Goal: Task Accomplishment & Management: Manage account settings

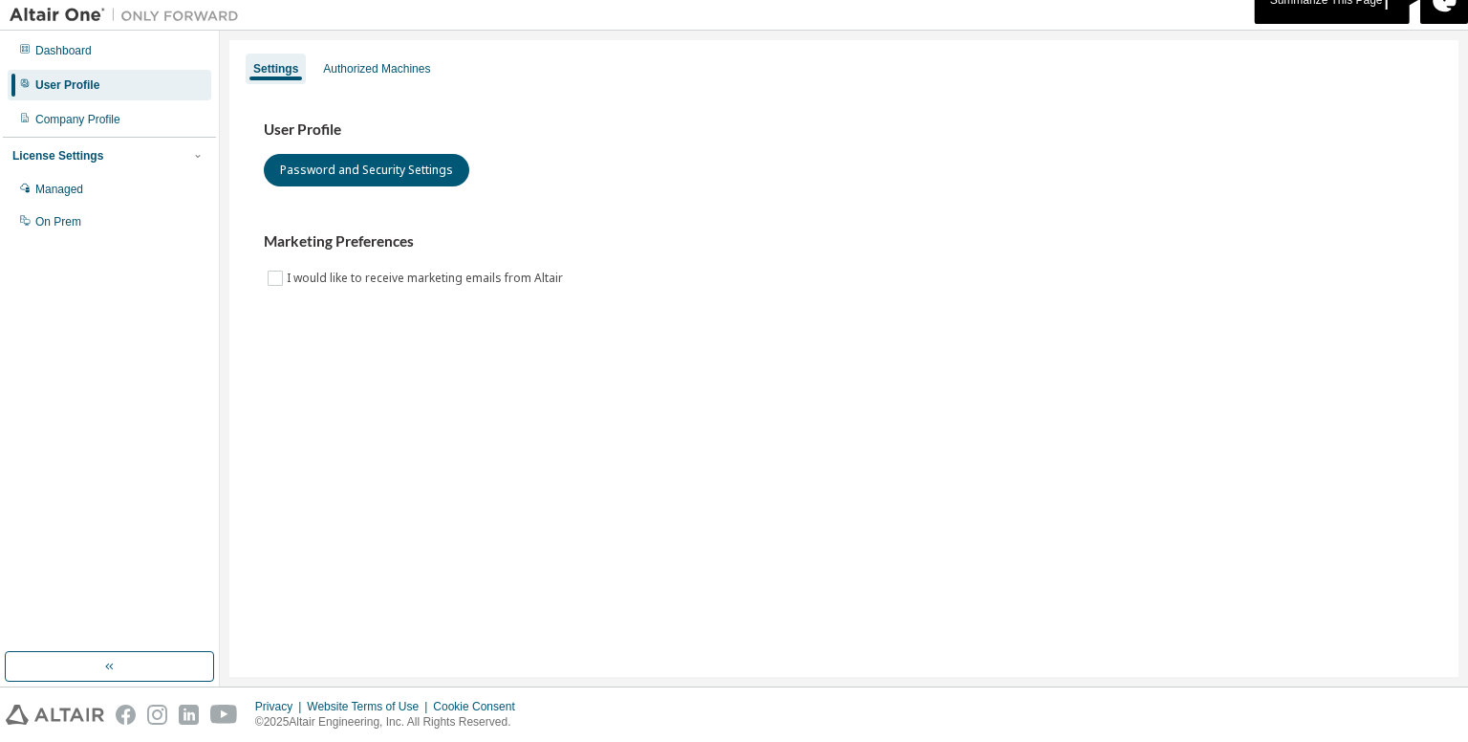
click at [98, 93] on div "User Profile" at bounding box center [110, 85] width 204 height 31
click at [372, 78] on div "Authorized Machines" at bounding box center [376, 69] width 122 height 31
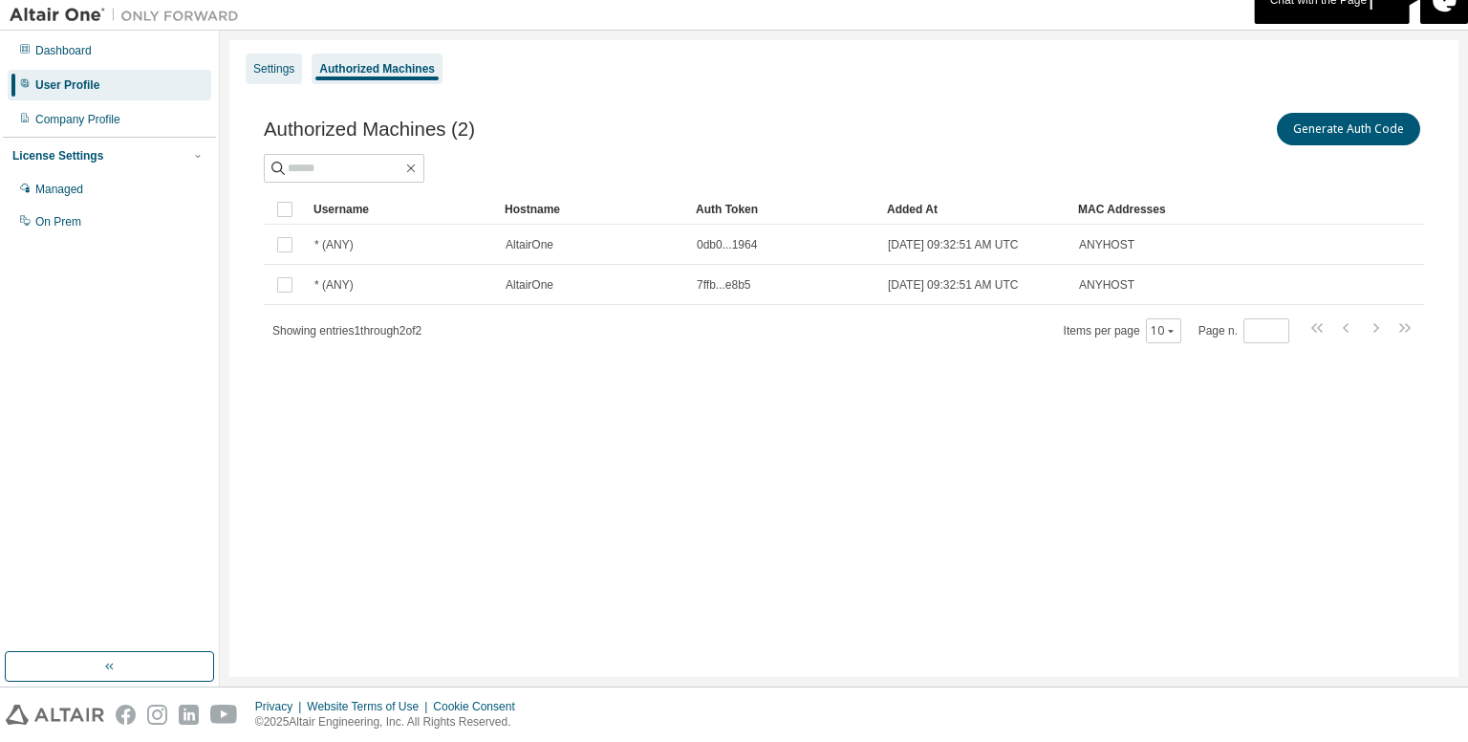
click at [277, 73] on div "Settings" at bounding box center [273, 68] width 41 height 15
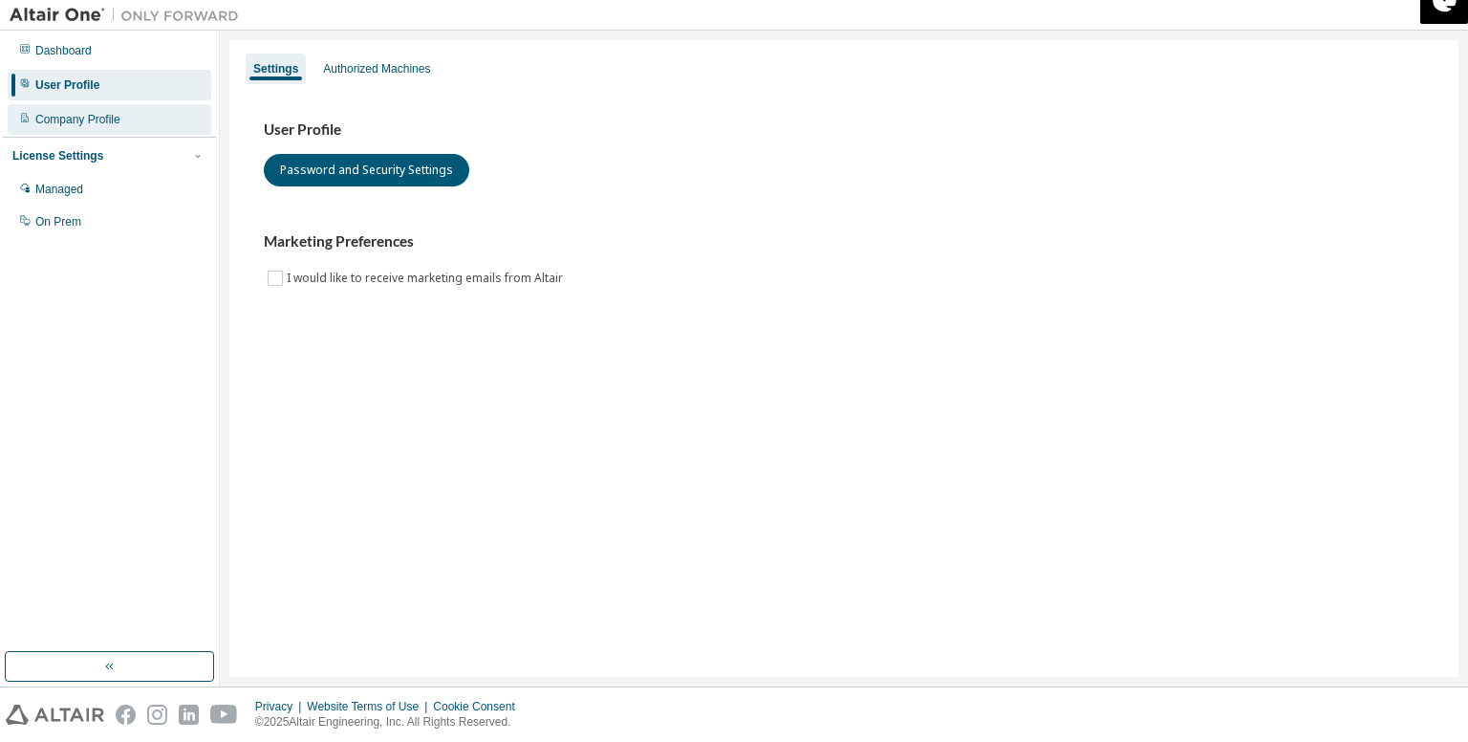
click at [101, 119] on div "Company Profile" at bounding box center [77, 119] width 85 height 15
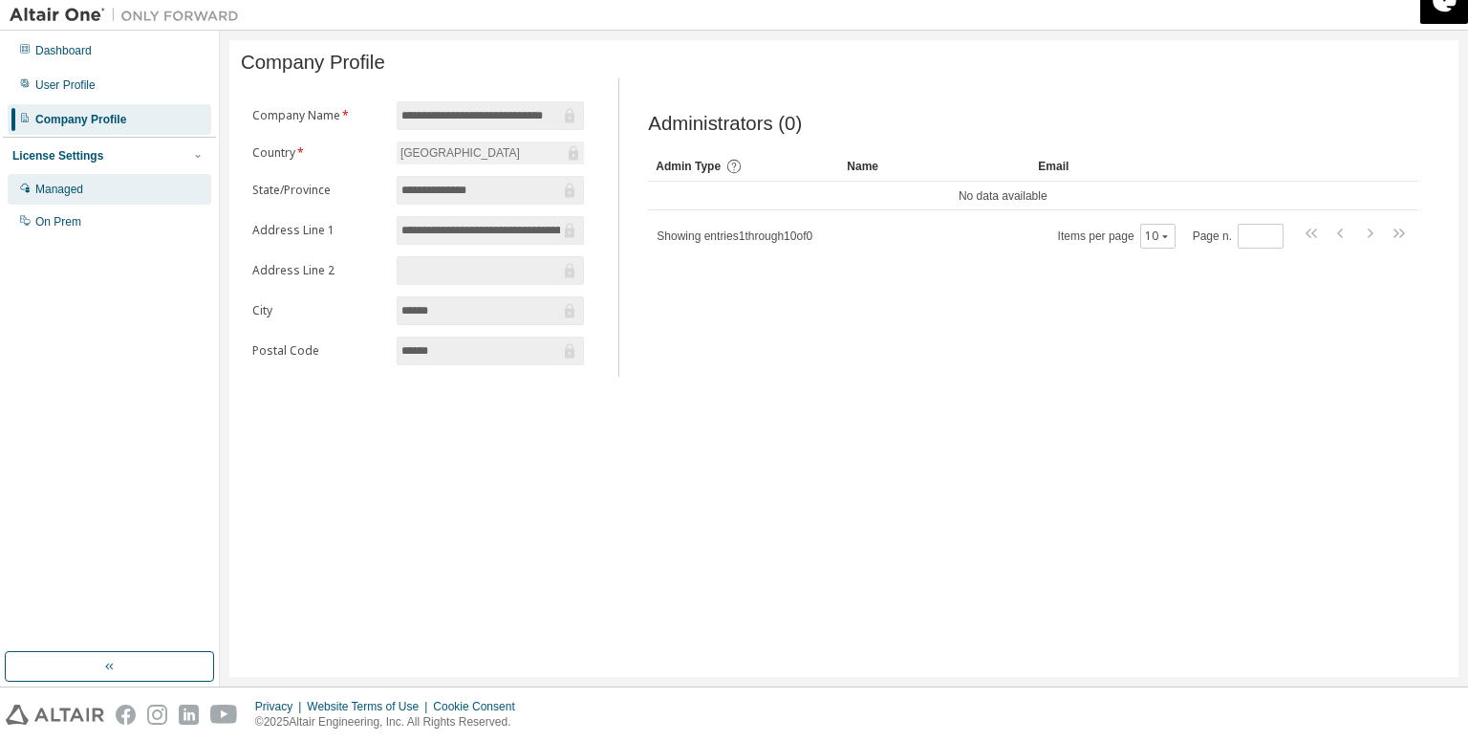
click at [122, 176] on div "Managed" at bounding box center [110, 189] width 204 height 31
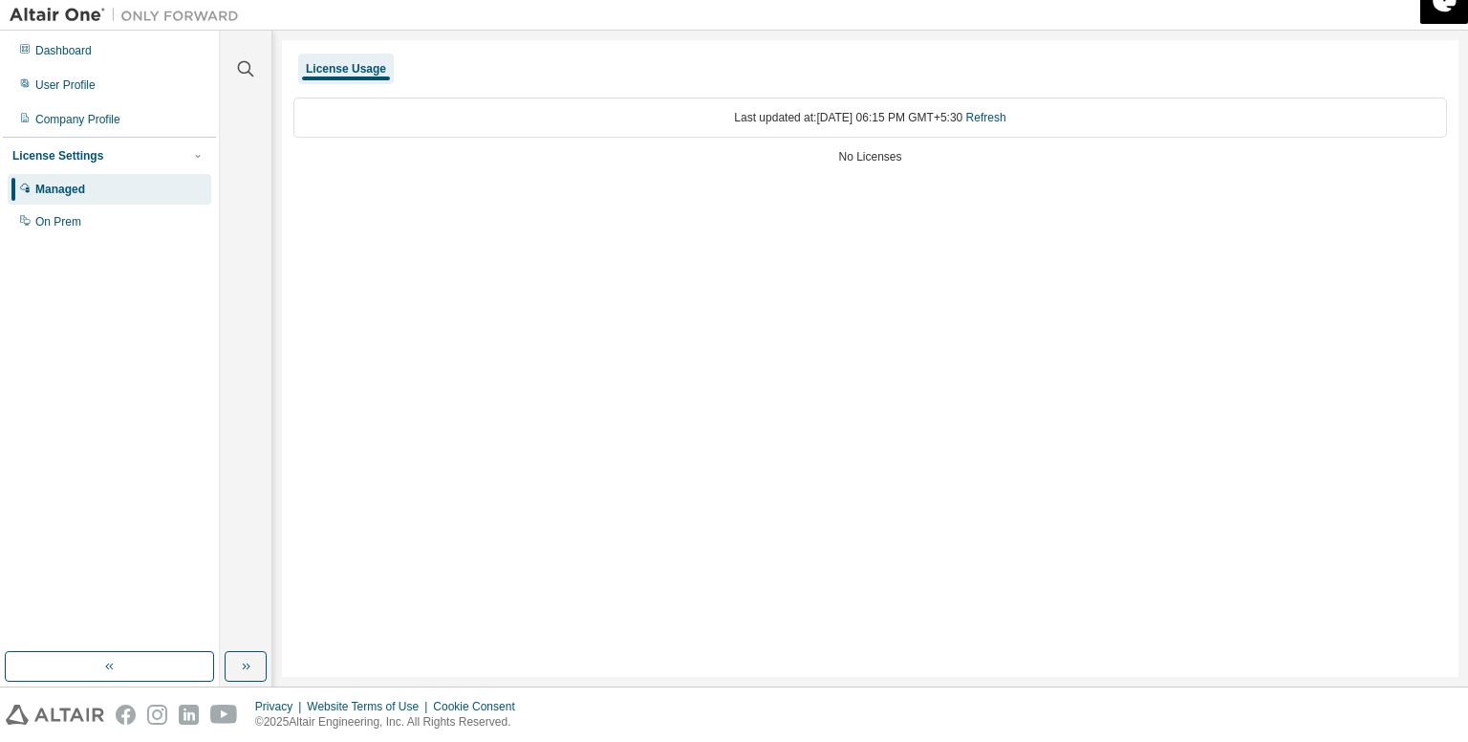
click at [122, 205] on div "Managed On Prem" at bounding box center [109, 205] width 213 height 63
click at [118, 219] on div "On Prem" at bounding box center [110, 221] width 204 height 31
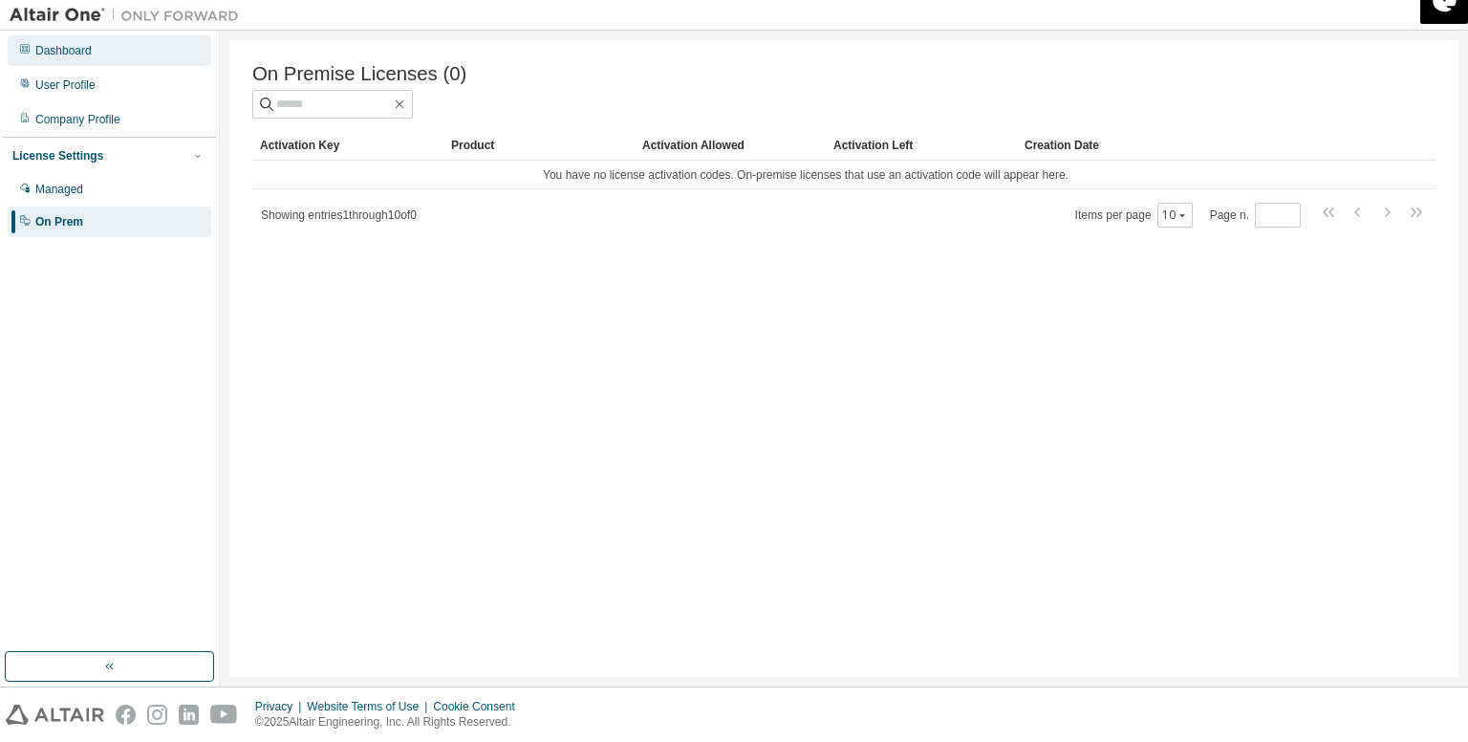
click at [130, 60] on div "Dashboard" at bounding box center [110, 50] width 204 height 31
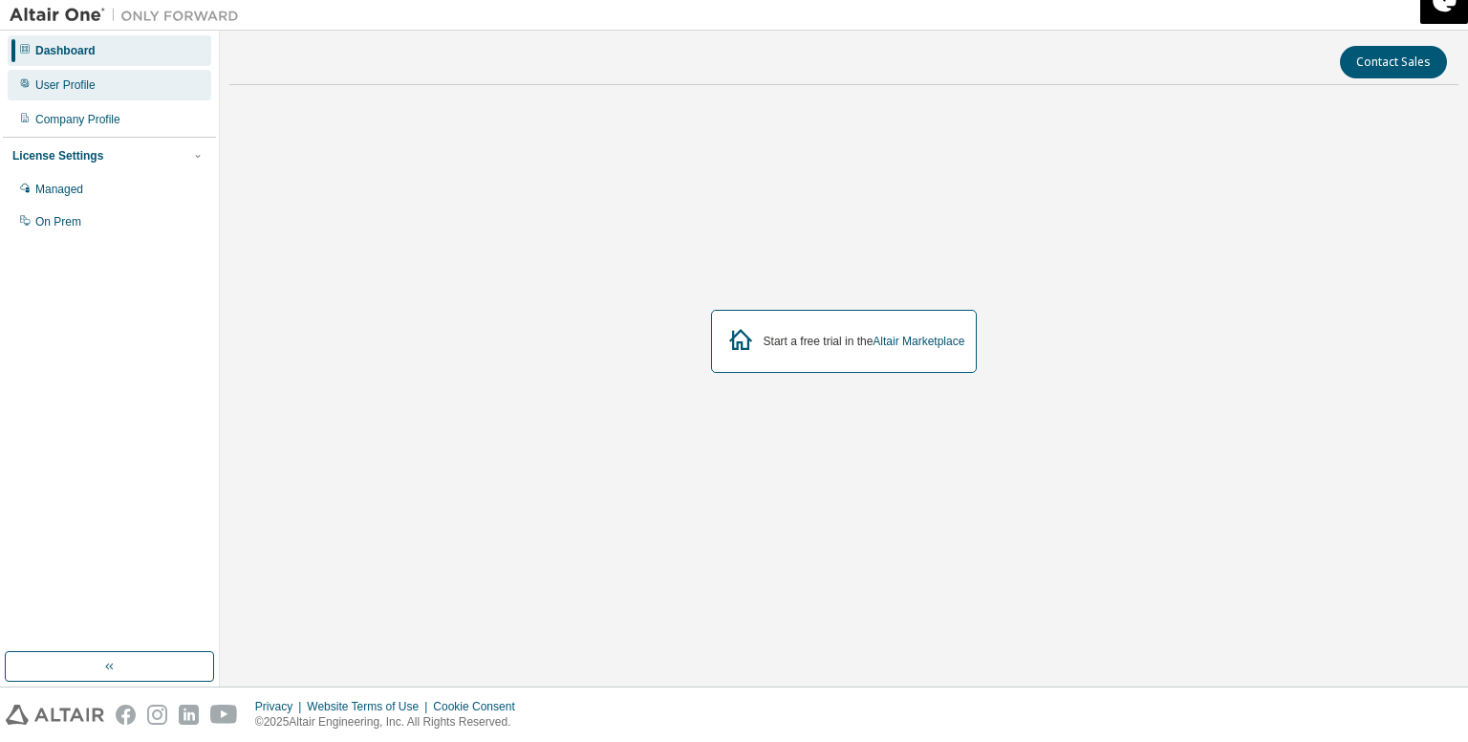
click at [52, 85] on div "User Profile" at bounding box center [65, 84] width 60 height 15
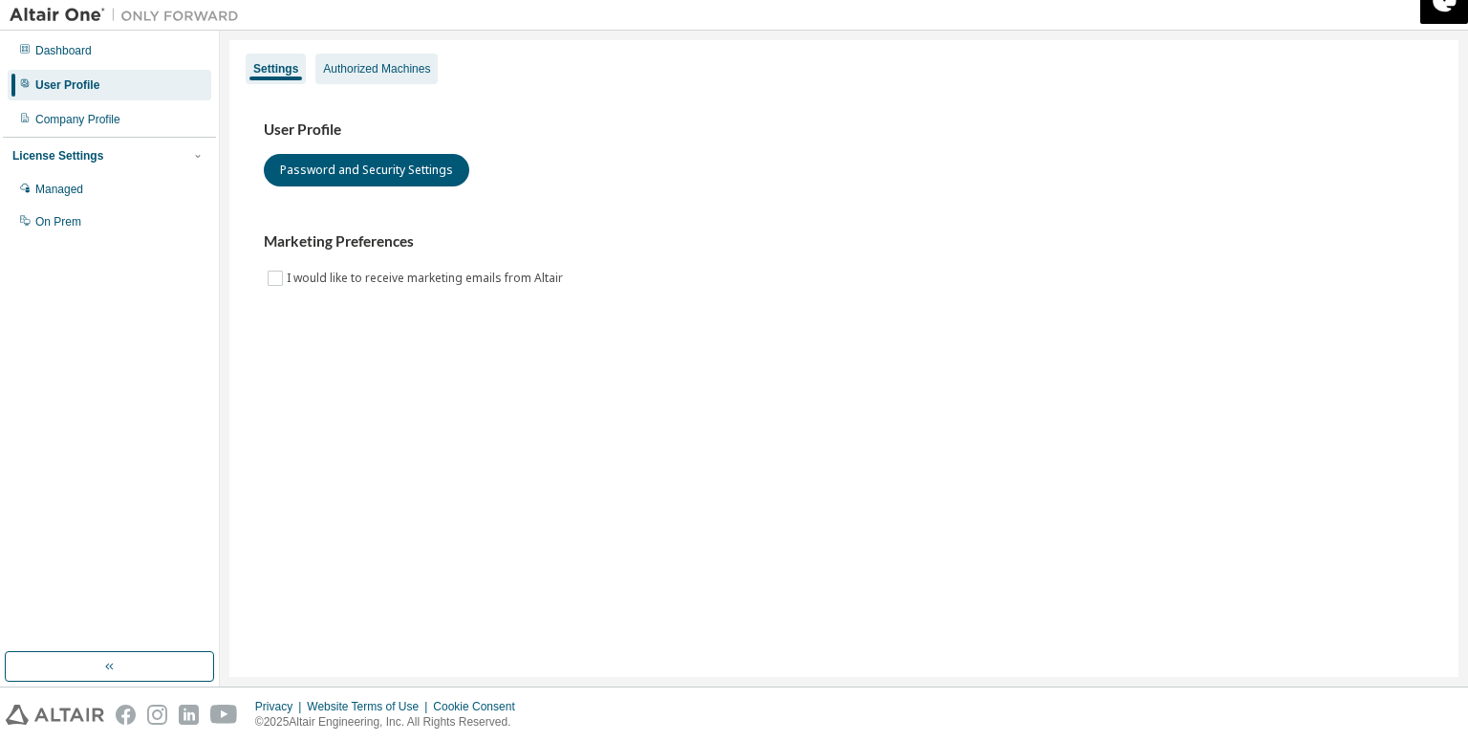
click at [363, 74] on div "Authorized Machines" at bounding box center [376, 68] width 107 height 15
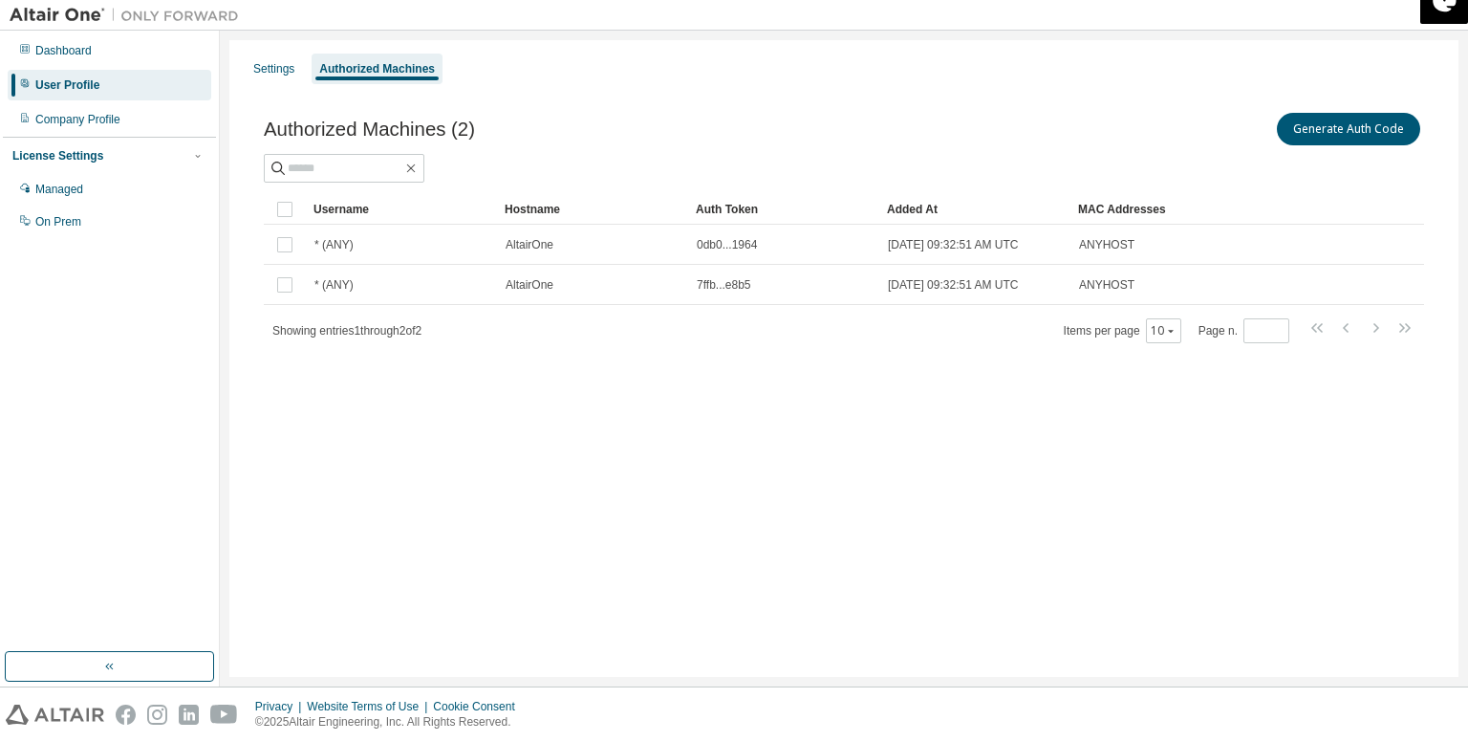
click at [283, 44] on div "Settings Authorized Machines Authorized Machines (2) Generate Auth Code Clear L…" at bounding box center [843, 358] width 1229 height 636
click at [275, 69] on div "Settings" at bounding box center [273, 68] width 41 height 15
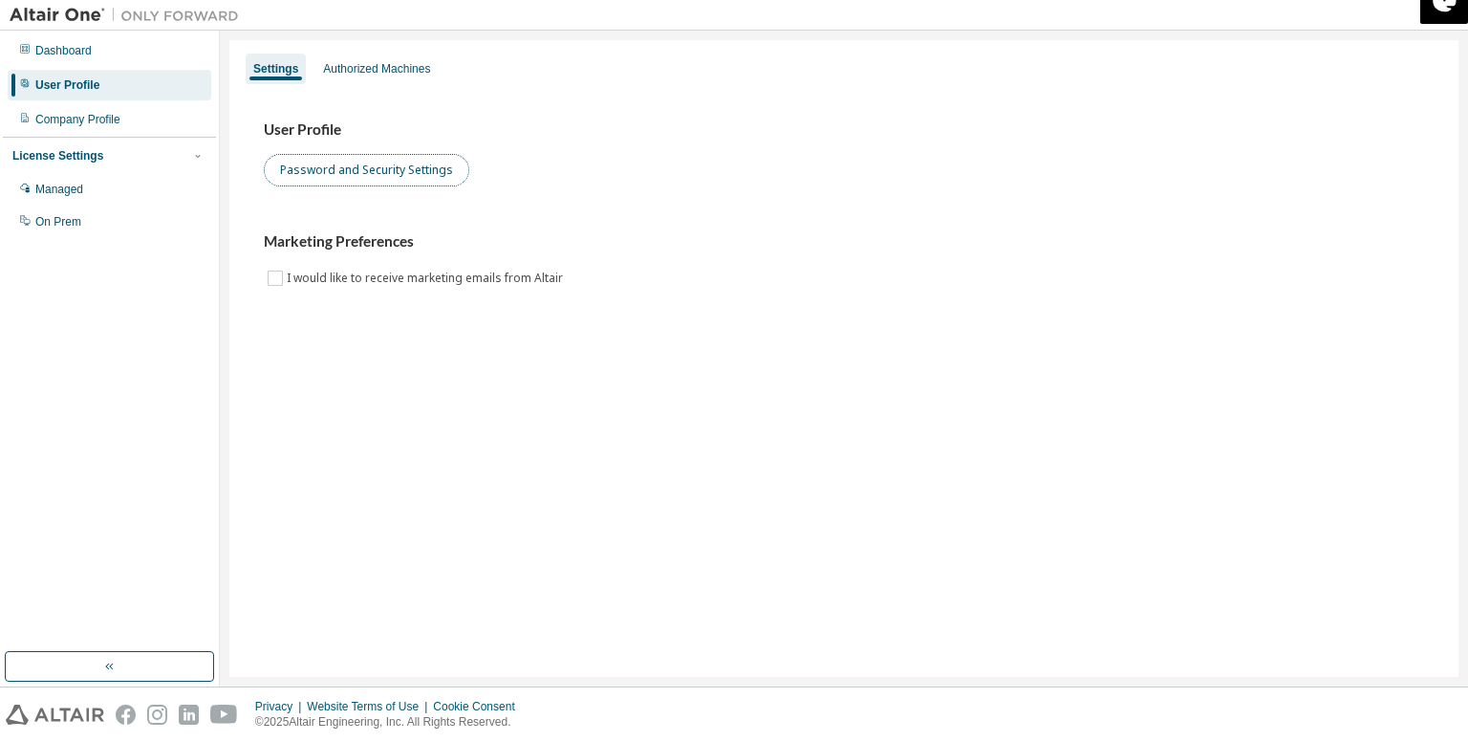
click at [375, 171] on button "Password and Security Settings" at bounding box center [366, 170] width 205 height 32
